Goal: Transaction & Acquisition: Purchase product/service

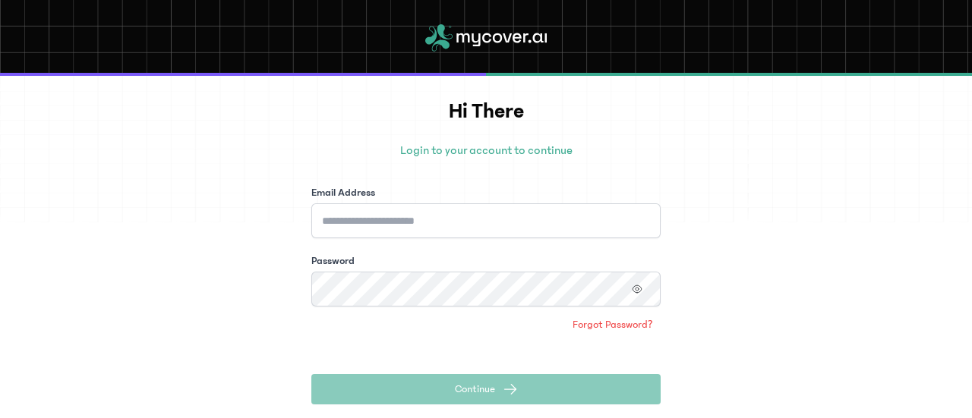
scroll to position [76, 0]
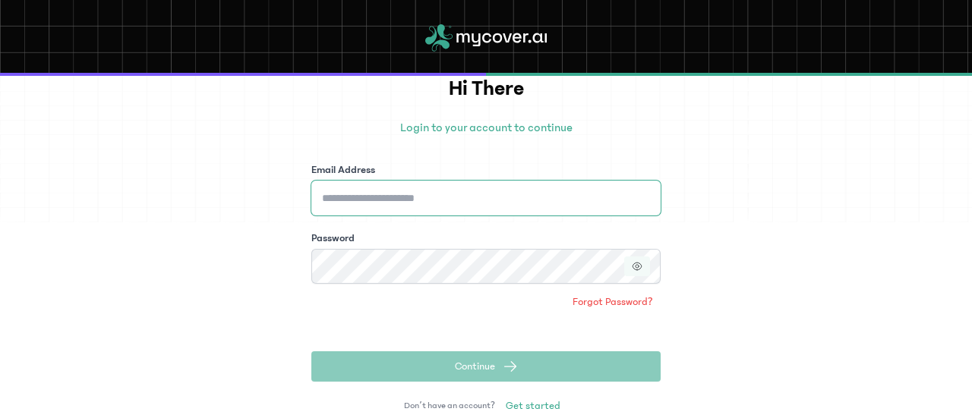
type input "**********"
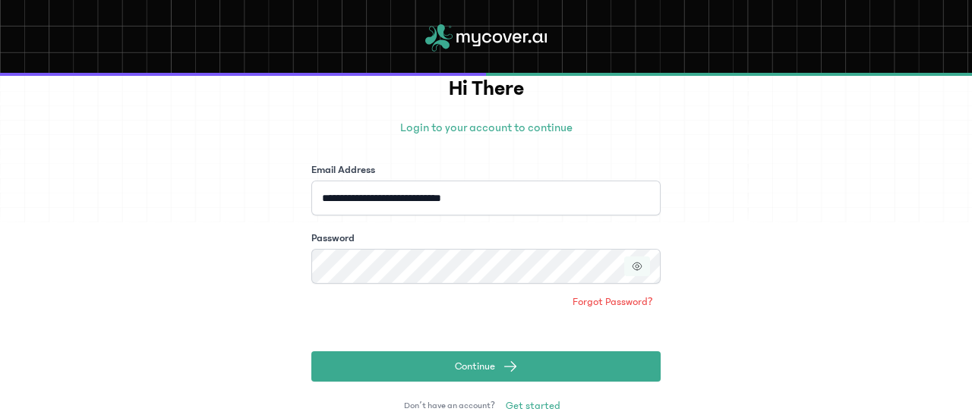
click at [640, 268] on icon "button" at bounding box center [637, 266] width 11 height 11
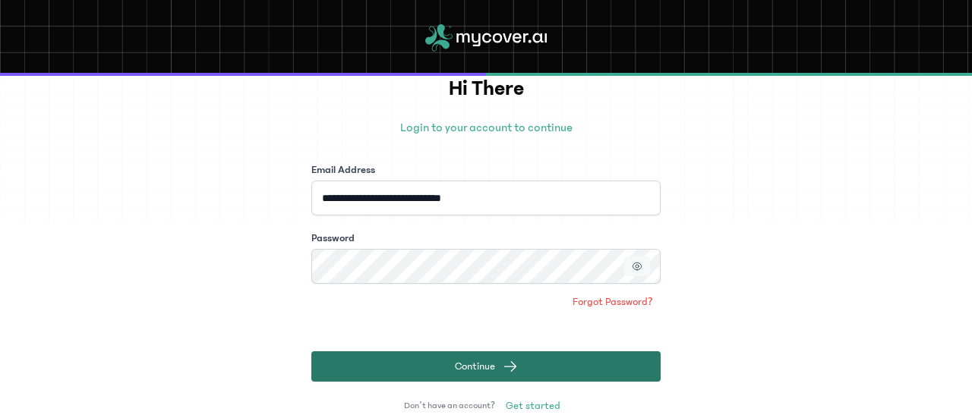
click at [503, 369] on span "submit" at bounding box center [510, 366] width 15 height 15
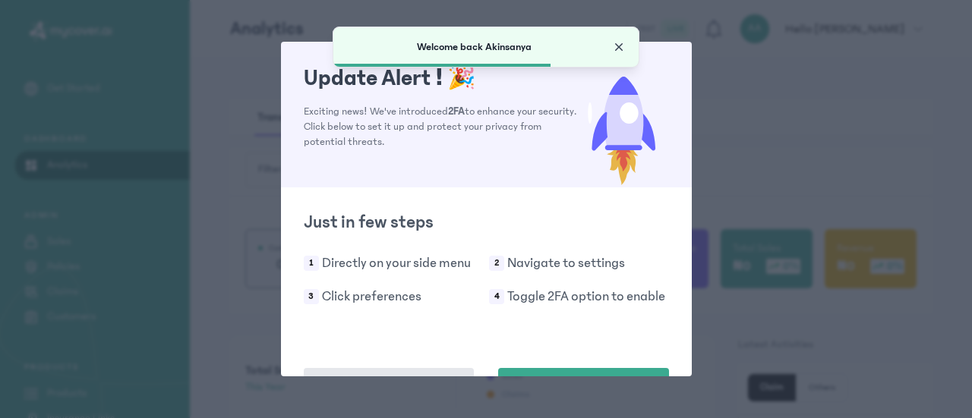
click at [620, 45] on span "Close" at bounding box center [618, 46] width 15 height 15
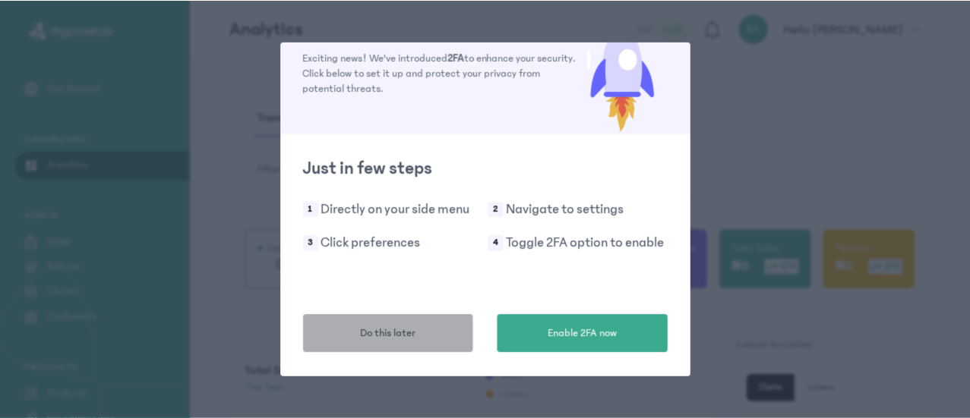
scroll to position [53, 0]
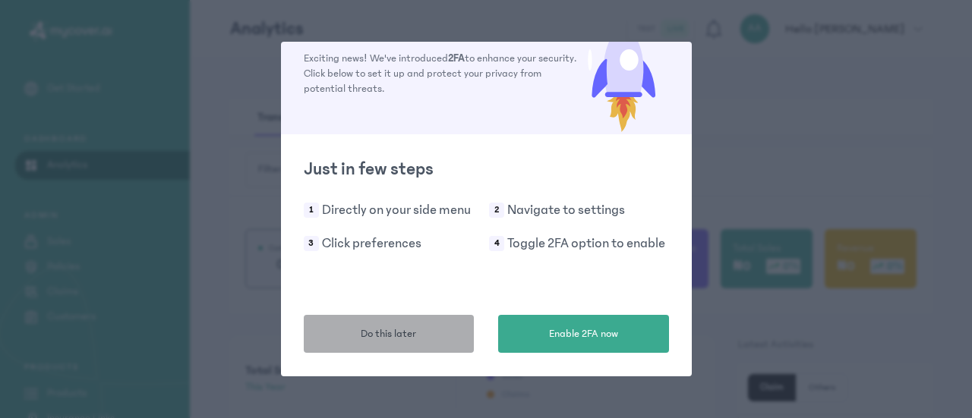
click at [396, 339] on span "Do this later" at bounding box center [388, 335] width 55 height 16
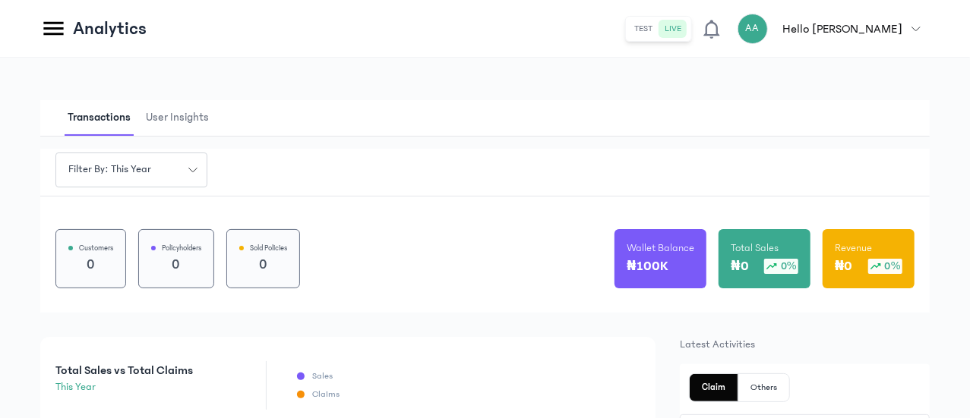
scroll to position [152, 0]
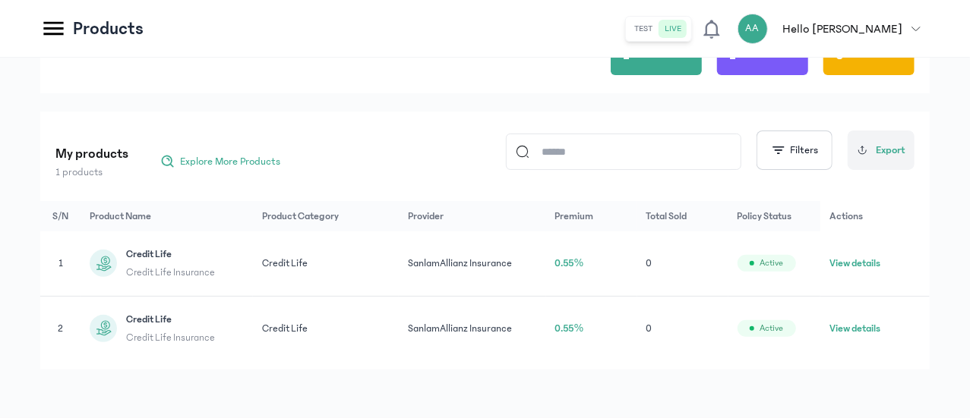
scroll to position [152, 0]
click at [113, 254] on icon at bounding box center [103, 263] width 19 height 19
click at [880, 256] on button "View details" at bounding box center [854, 263] width 51 height 15
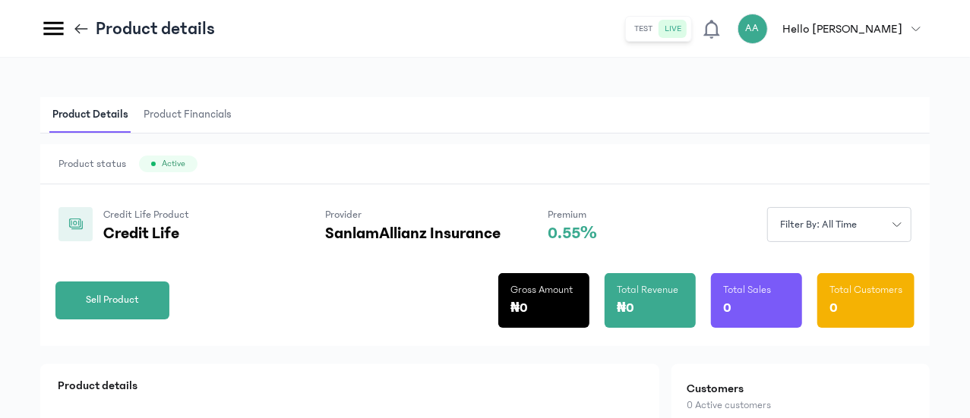
drag, startPoint x: 238, startPoint y: 27, endPoint x: 289, endPoint y: 54, distance: 58.4
click at [90, 27] on icon at bounding box center [81, 29] width 17 height 17
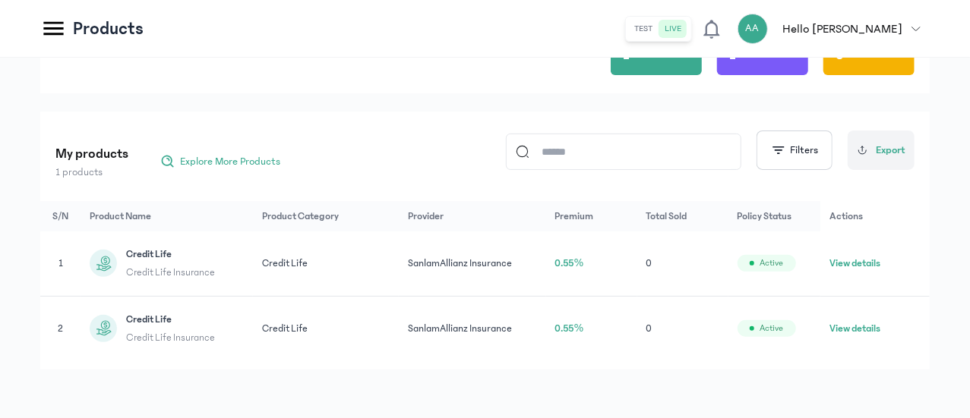
click at [869, 256] on button "View details" at bounding box center [854, 263] width 51 height 15
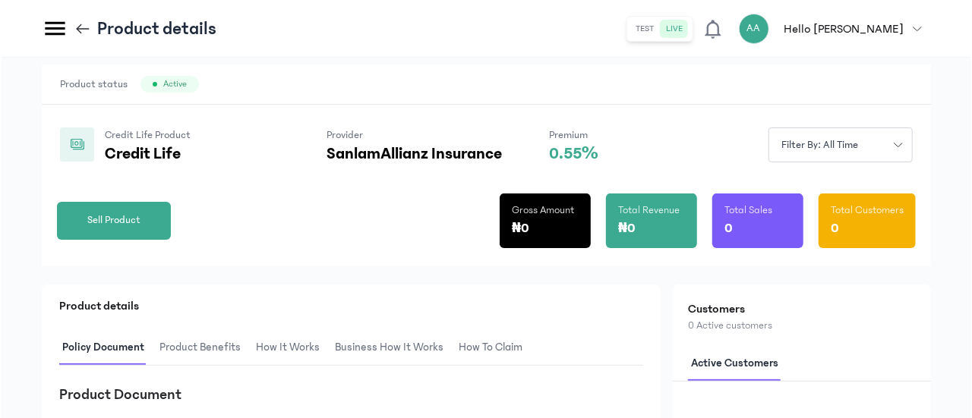
scroll to position [76, 0]
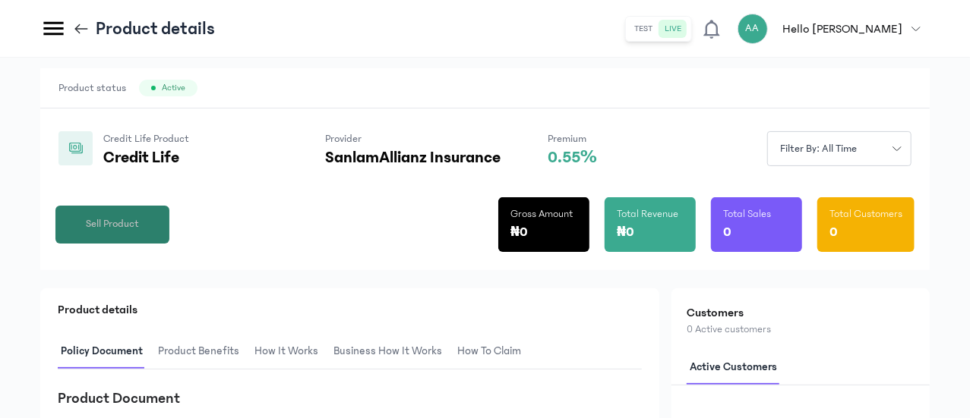
click at [139, 232] on span "Sell Product" at bounding box center [112, 224] width 53 height 16
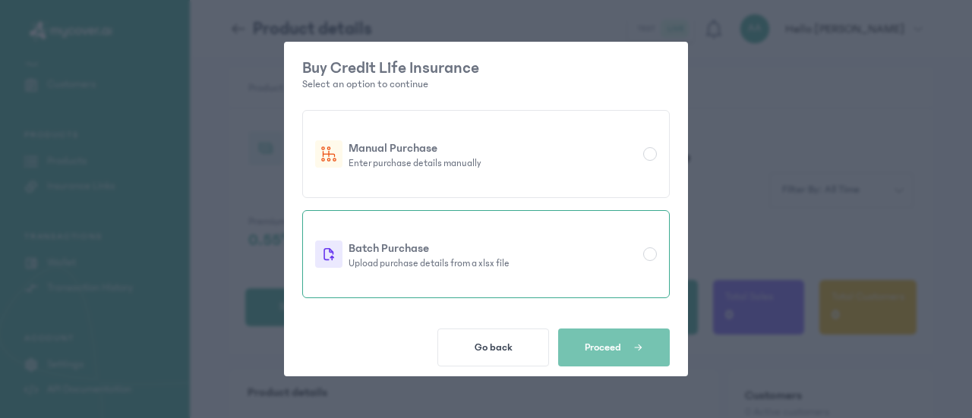
click at [437, 261] on p "Upload purchase details from a xlsx file" at bounding box center [493, 263] width 289 height 12
click at [614, 351] on span "Proceed" at bounding box center [603, 348] width 36 height 12
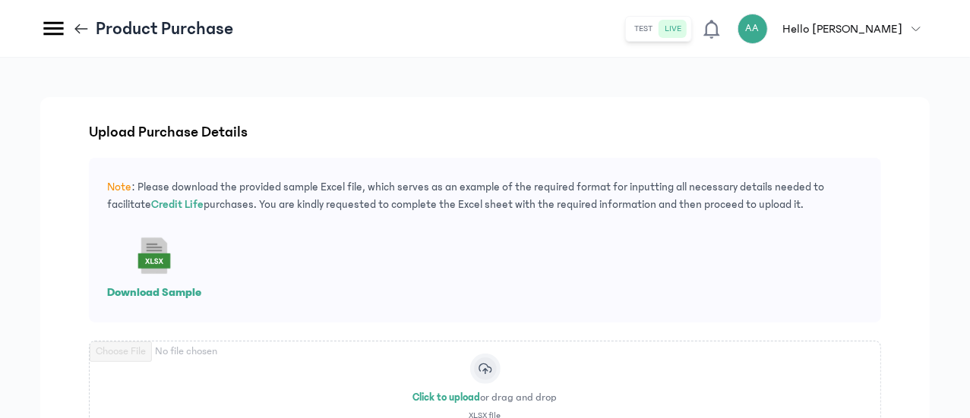
click at [178, 261] on rect at bounding box center [154, 256] width 49 height 49
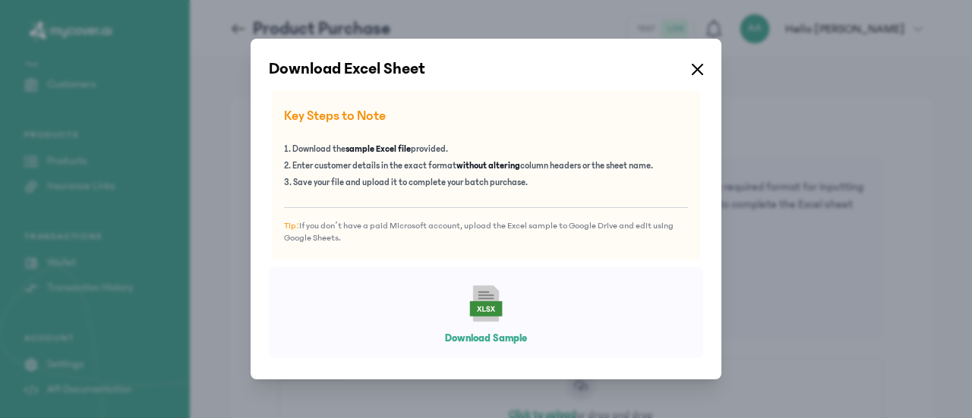
click at [486, 312] on rect at bounding box center [485, 309] width 27 height 11
click at [481, 336] on button "Download Sample" at bounding box center [486, 338] width 82 height 15
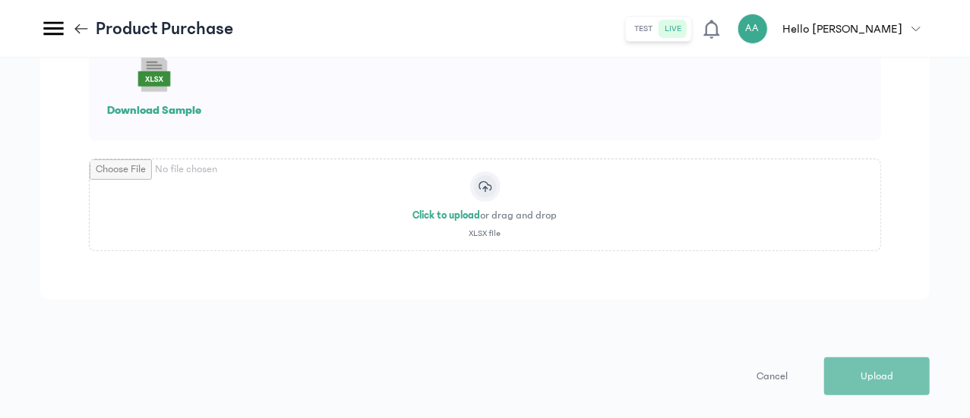
scroll to position [148, 0]
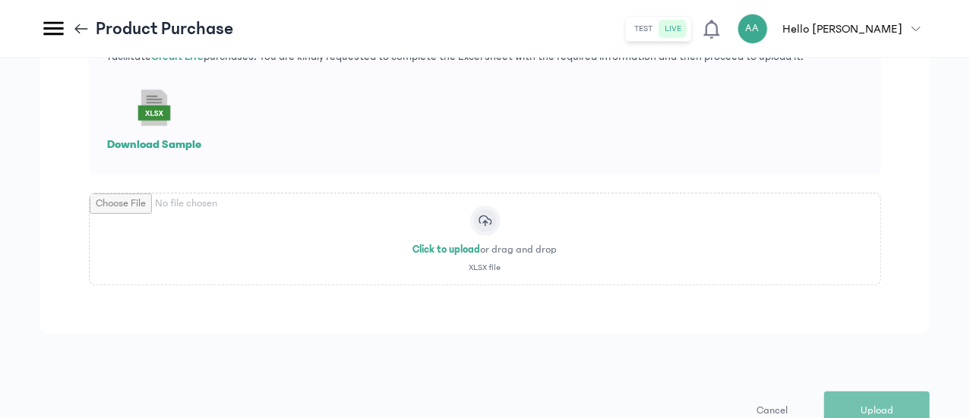
drag, startPoint x: 579, startPoint y: 282, endPoint x: 595, endPoint y: 286, distance: 16.4
click at [579, 282] on input "file" at bounding box center [485, 239] width 791 height 91
type input "**********"
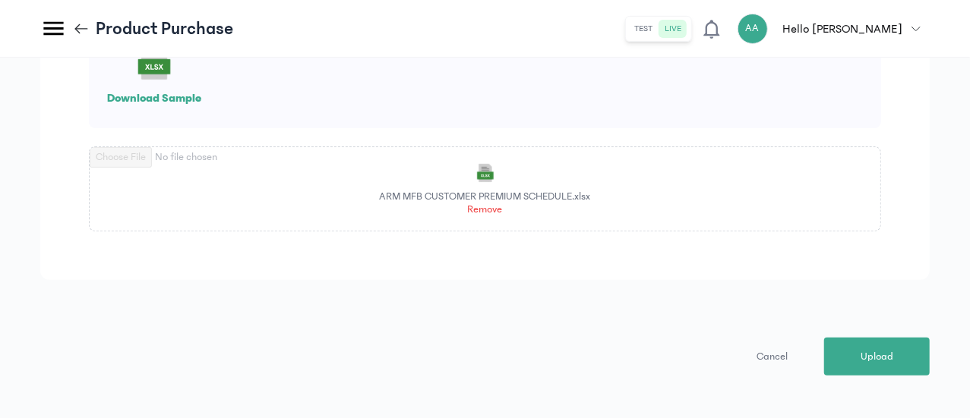
scroll to position [217, 0]
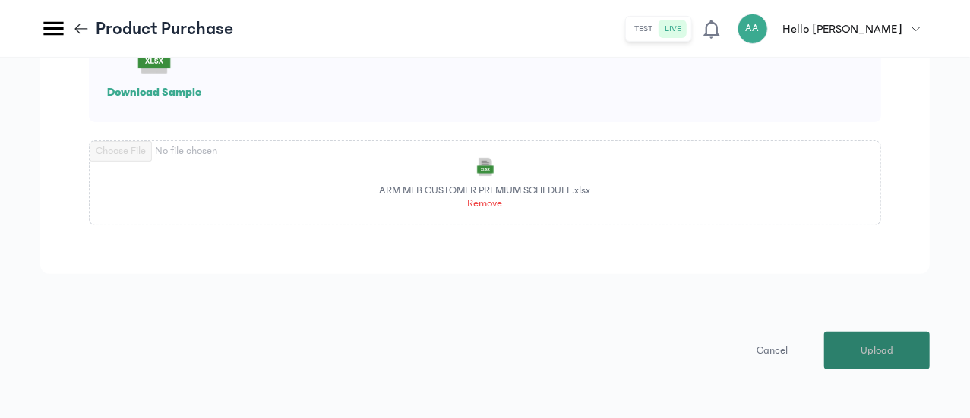
click at [879, 355] on span "Upload" at bounding box center [876, 351] width 33 height 16
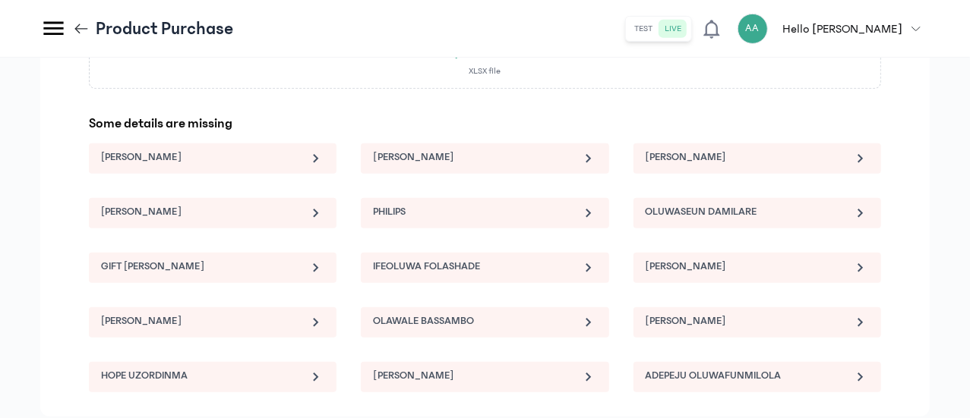
scroll to position [369, 0]
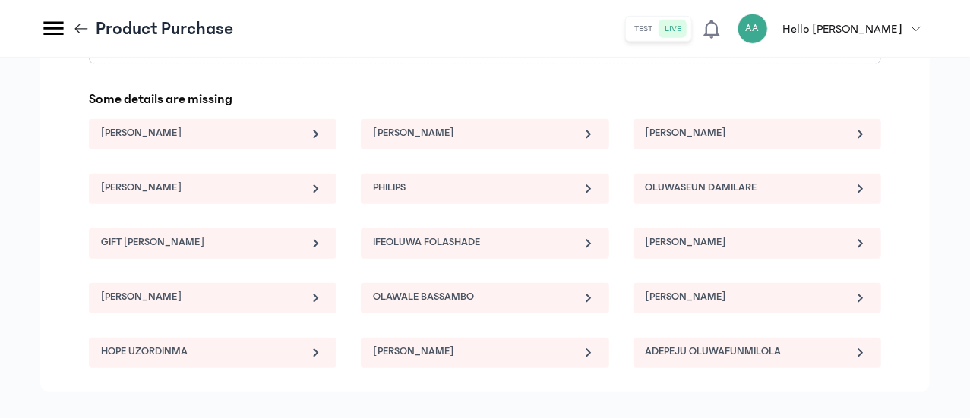
click at [324, 144] on icon at bounding box center [315, 134] width 18 height 18
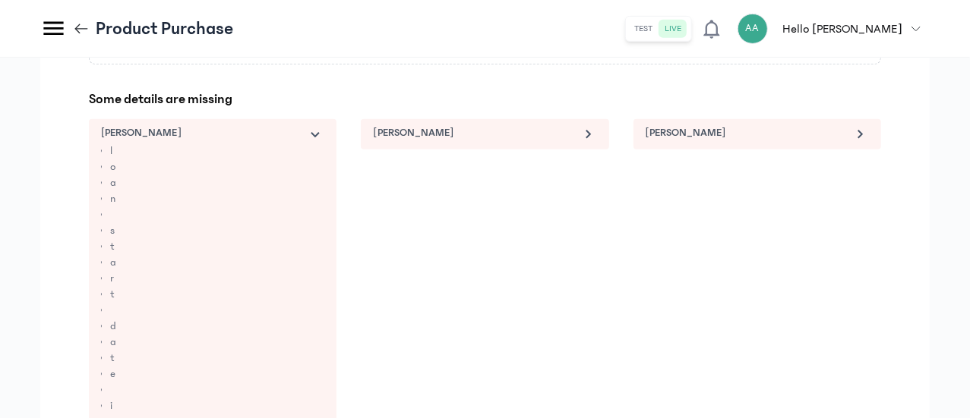
click at [324, 144] on icon at bounding box center [315, 134] width 18 height 18
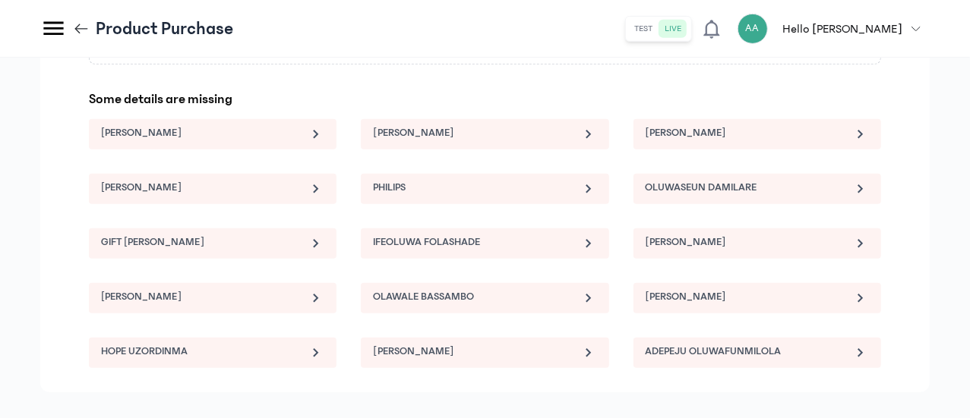
click at [324, 198] on icon at bounding box center [315, 189] width 18 height 18
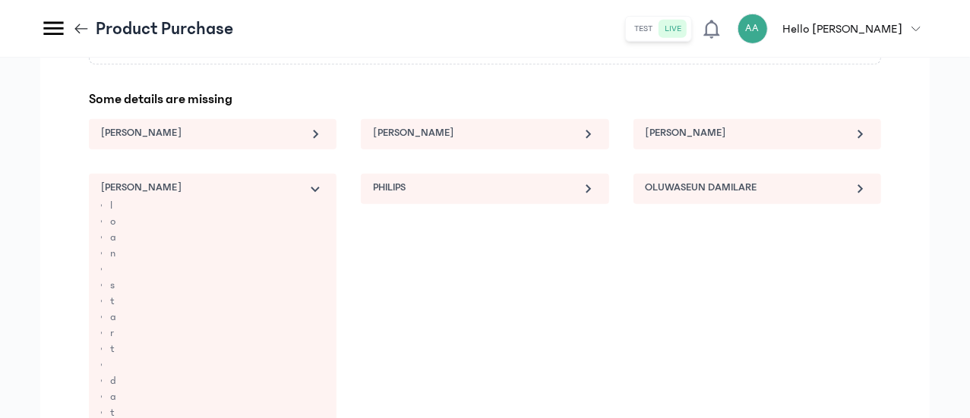
click at [320, 192] on icon at bounding box center [315, 189] width 8 height 5
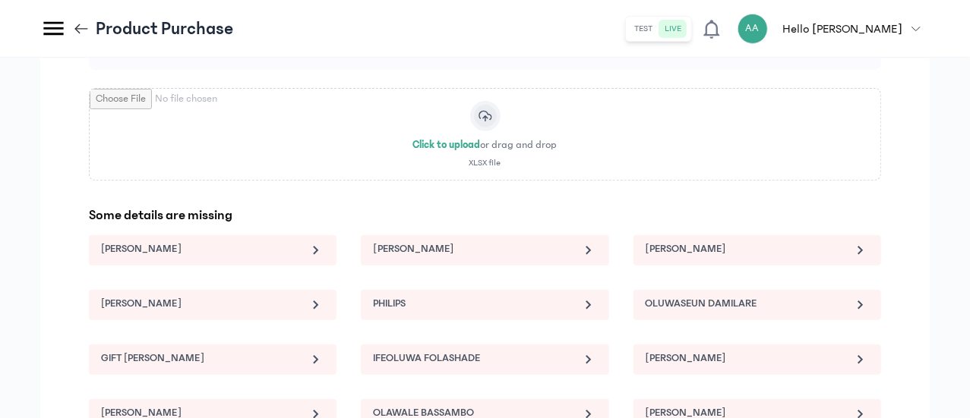
scroll to position [276, 0]
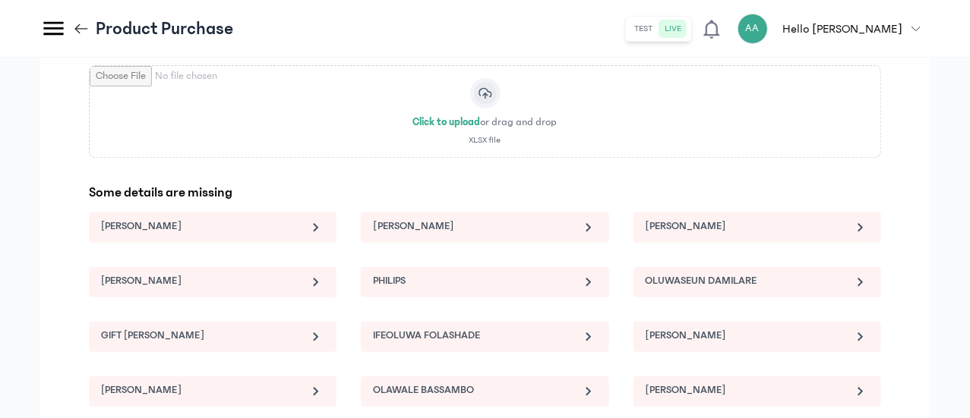
click at [591, 232] on icon at bounding box center [587, 227] width 5 height 8
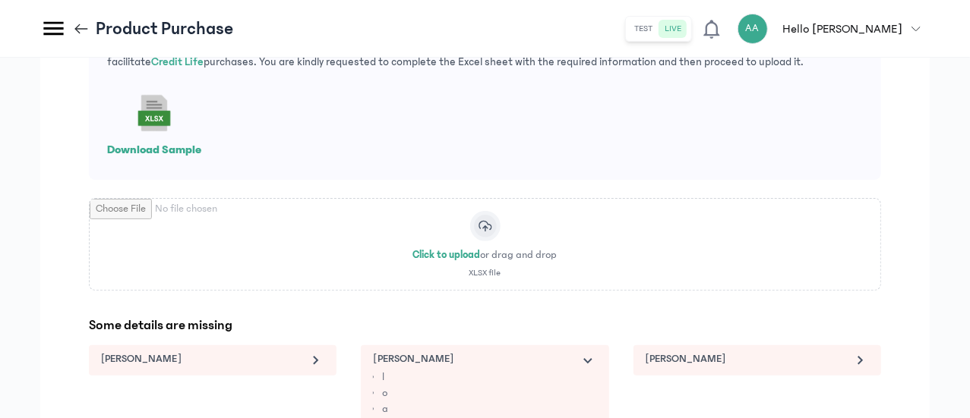
scroll to position [124, 0]
